Goal: Check status

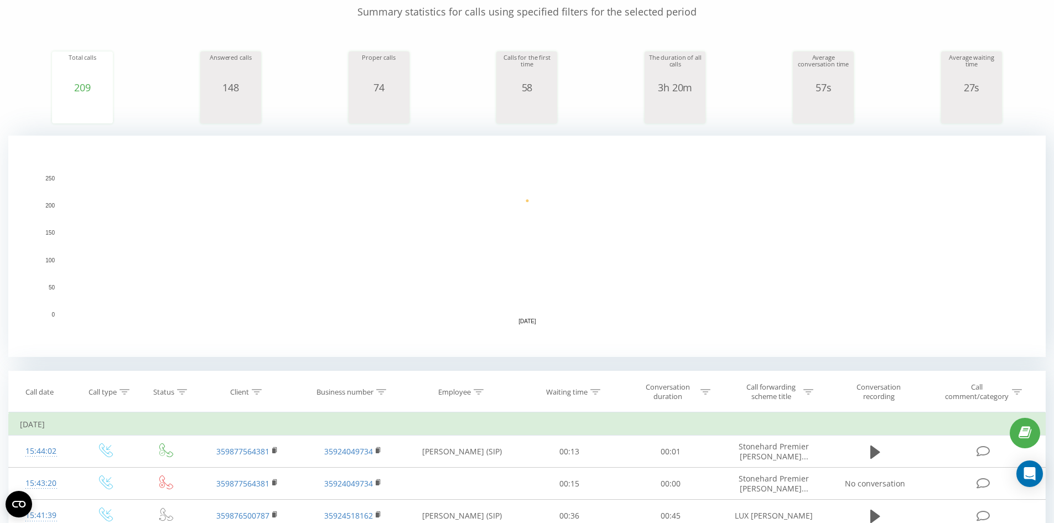
scroll to position [332, 0]
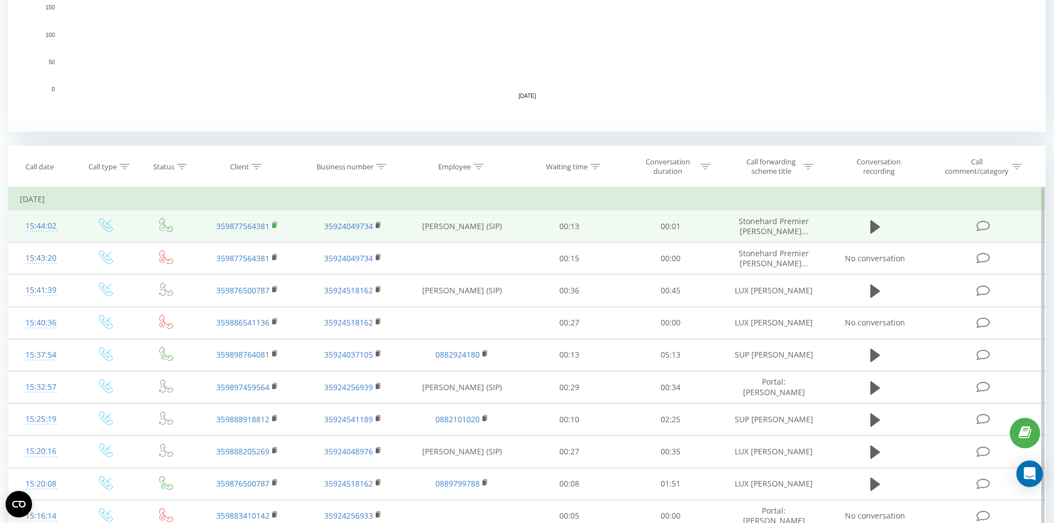
click at [273, 224] on rect at bounding box center [273, 225] width 3 height 5
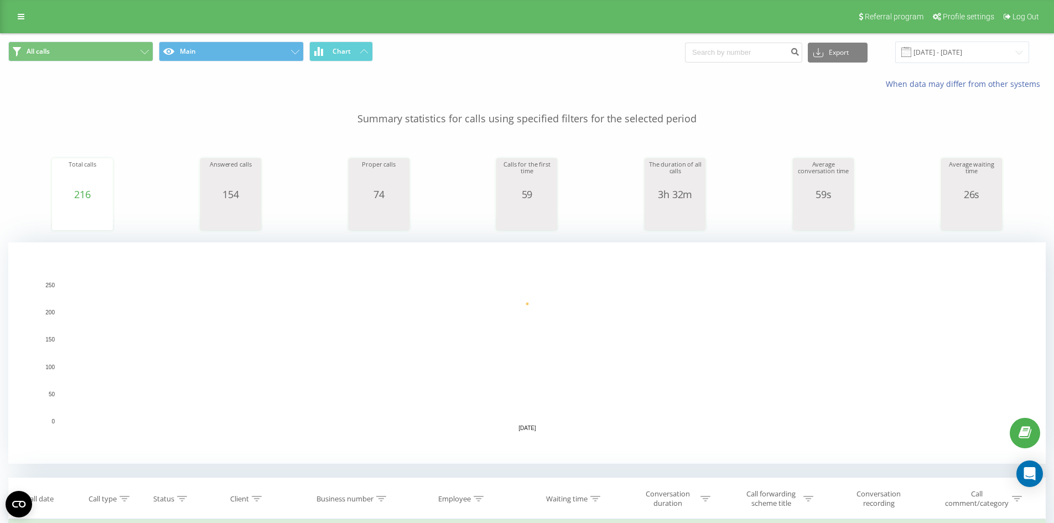
scroll to position [166, 0]
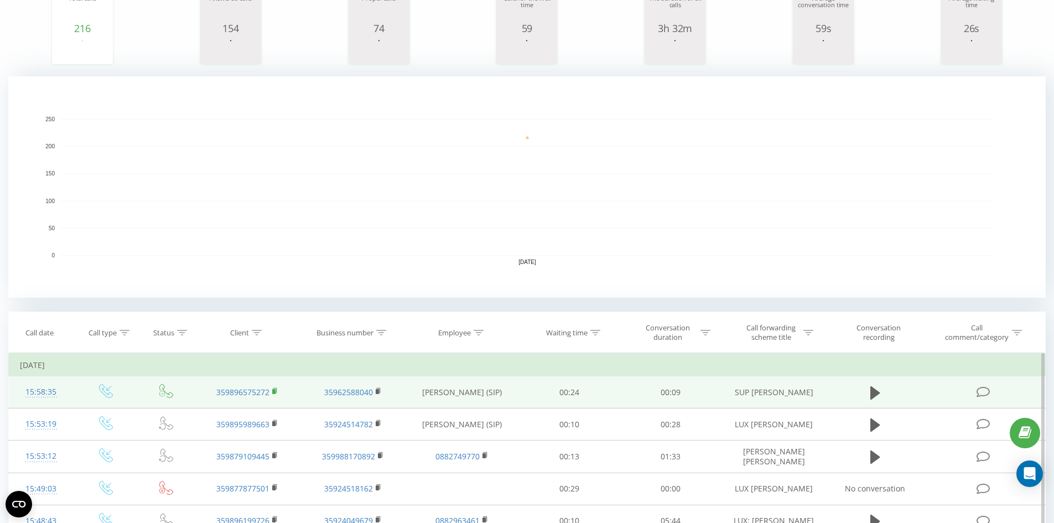
click at [275, 390] on rect at bounding box center [273, 391] width 3 height 5
